Goal: Download file/media

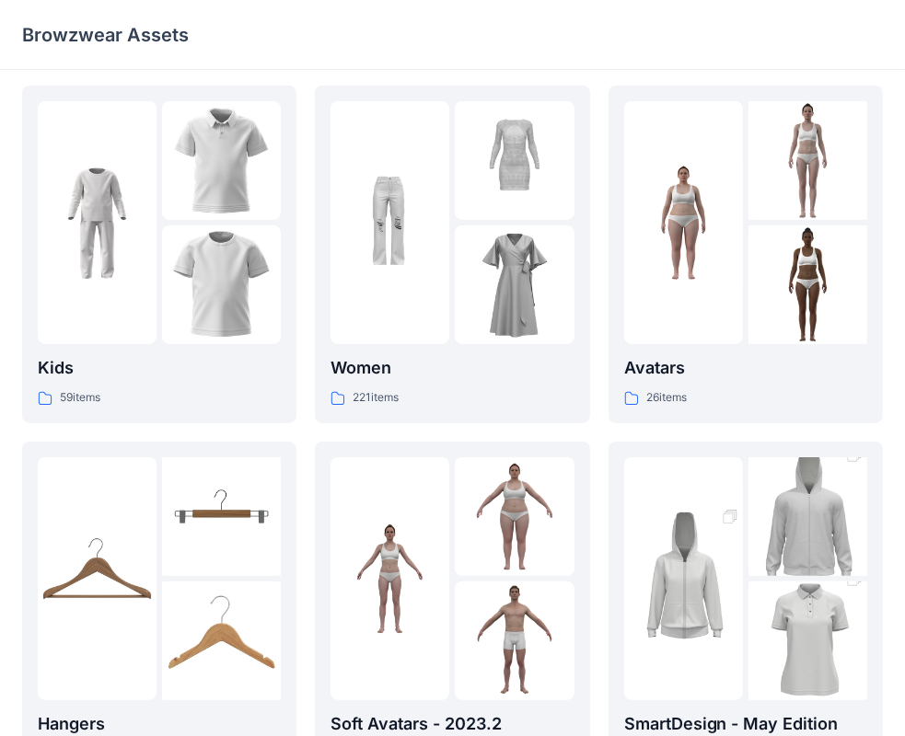
scroll to position [3, 0]
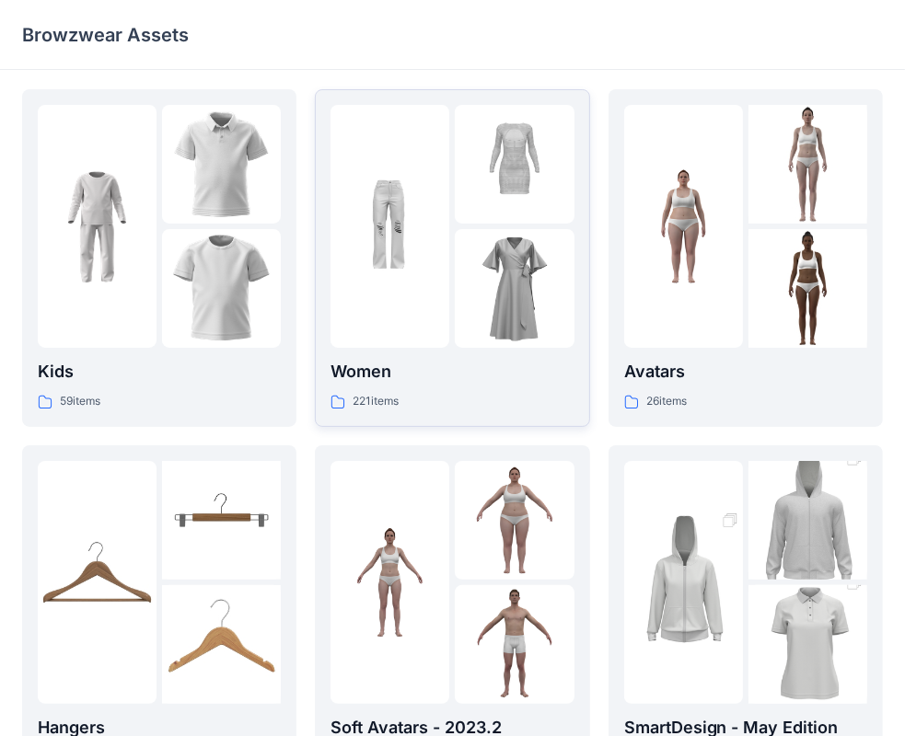
click at [417, 271] on img at bounding box center [389, 226] width 119 height 119
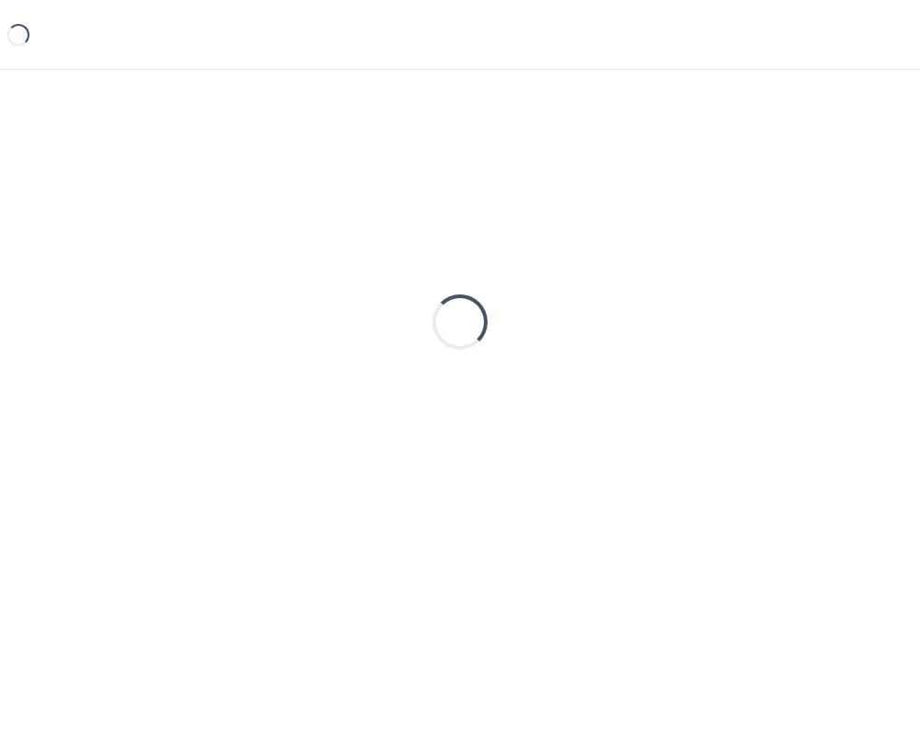
click at [417, 271] on div "Loading..." at bounding box center [460, 322] width 876 height 460
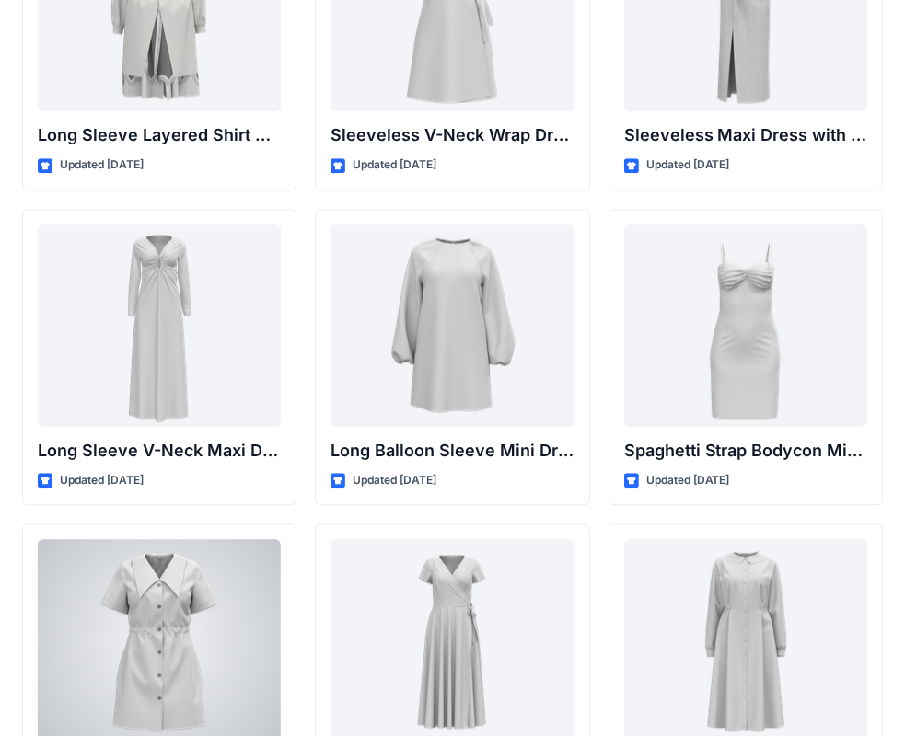
scroll to position [2719, 0]
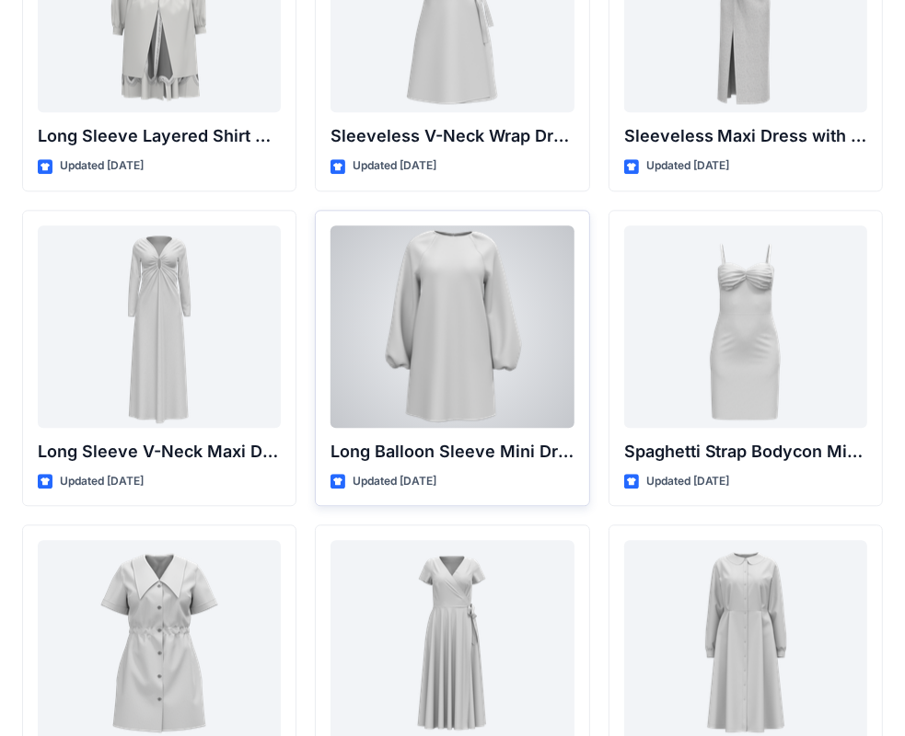
click at [460, 362] on div at bounding box center [451, 326] width 243 height 202
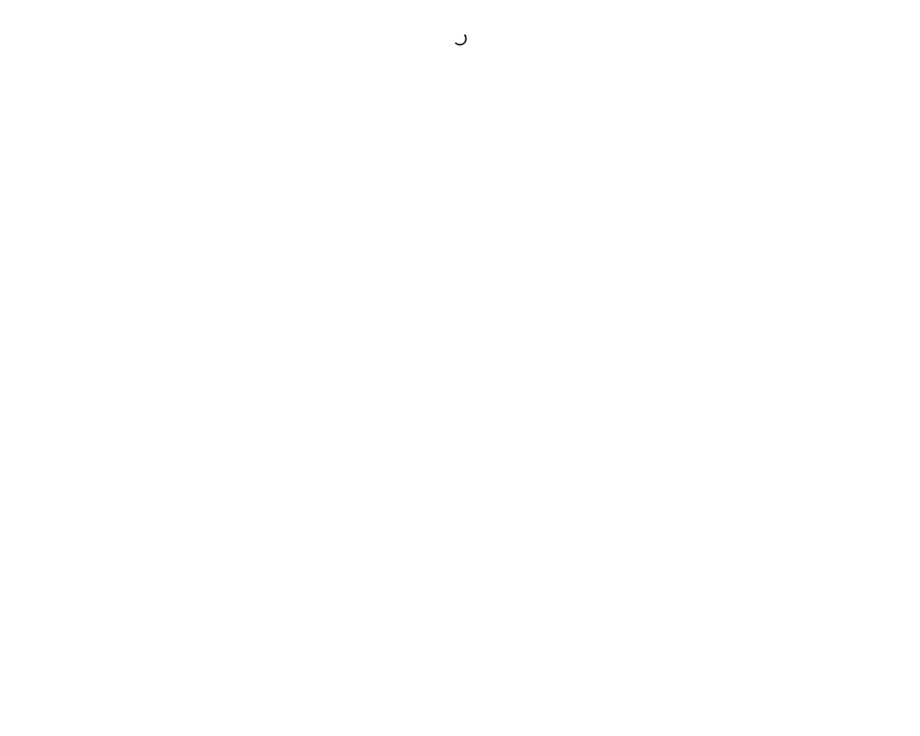
click at [460, 362] on div at bounding box center [460, 368] width 920 height 736
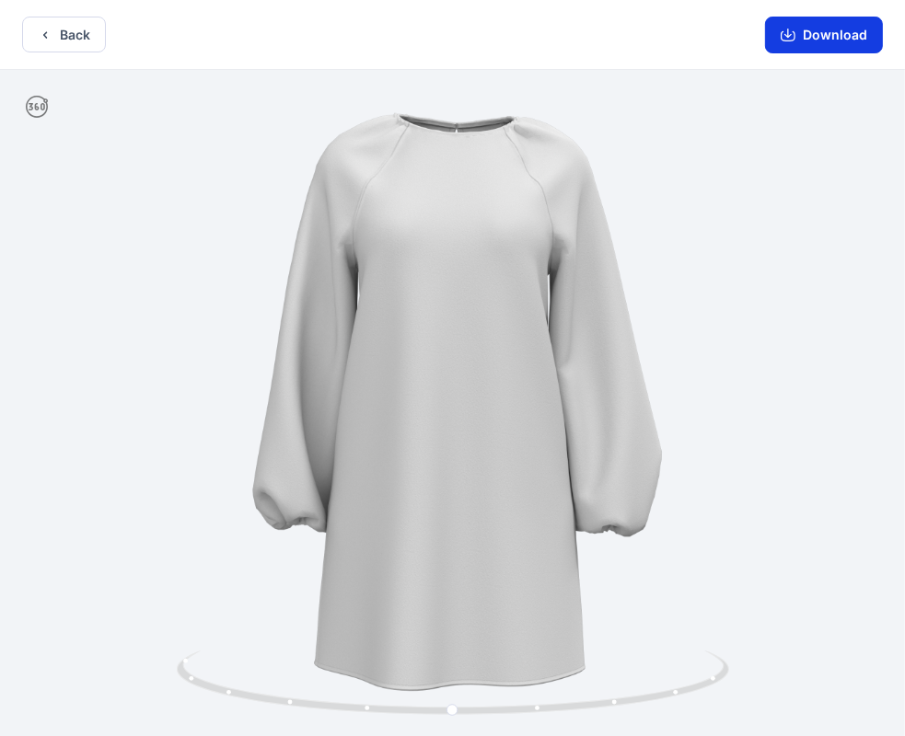
click at [819, 41] on button "Download" at bounding box center [824, 35] width 118 height 37
